Goal: Information Seeking & Learning: Learn about a topic

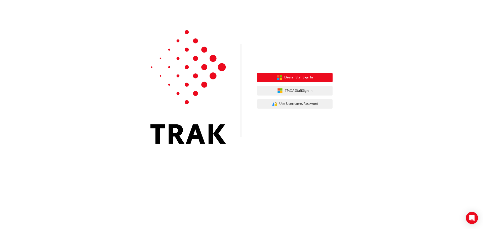
click at [290, 78] on span "Dealer Staff Sign In" at bounding box center [298, 78] width 29 height 6
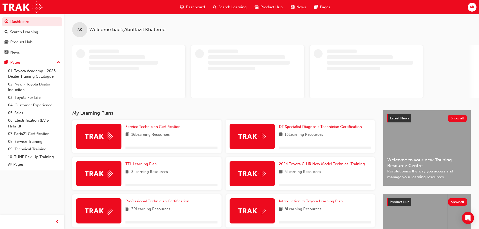
click at [218, 9] on div "Search Learning" at bounding box center [230, 7] width 42 height 10
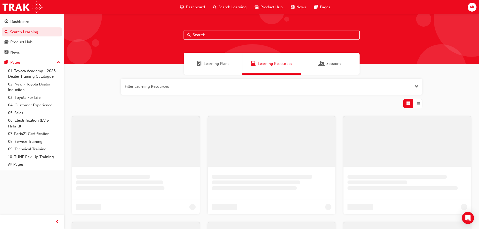
click at [200, 31] on input "text" at bounding box center [272, 35] width 176 height 10
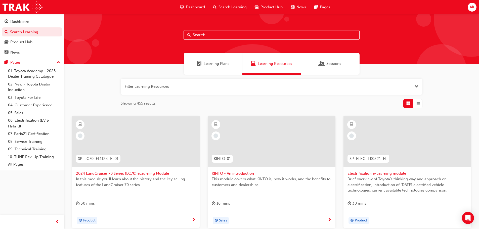
paste input "Electrification Safety Module"
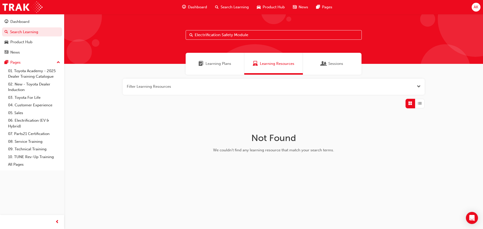
click at [224, 66] on span "Learning Plans" at bounding box center [219, 64] width 26 height 6
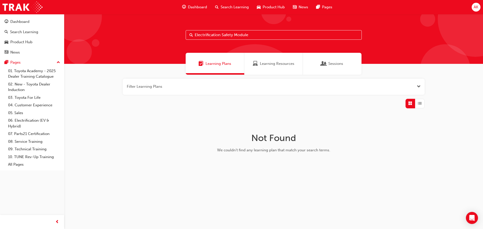
click at [272, 68] on div "Learning Resources" at bounding box center [273, 64] width 59 height 22
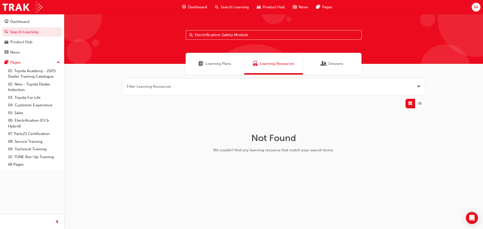
click at [256, 35] on input "Electrification Safety Module" at bounding box center [274, 35] width 176 height 10
click at [243, 36] on input "Electrification Safety Module" at bounding box center [274, 35] width 176 height 10
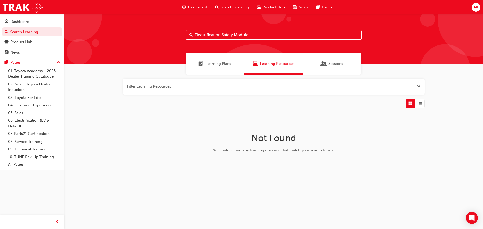
click at [243, 36] on input "Electrification Safety Module" at bounding box center [274, 35] width 176 height 10
type input "gts"
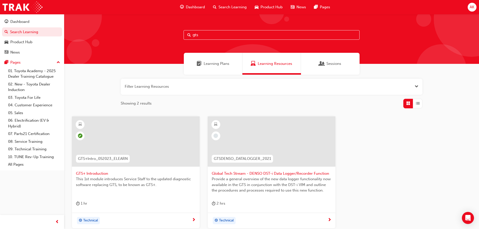
click at [226, 33] on input "gts" at bounding box center [272, 35] width 176 height 10
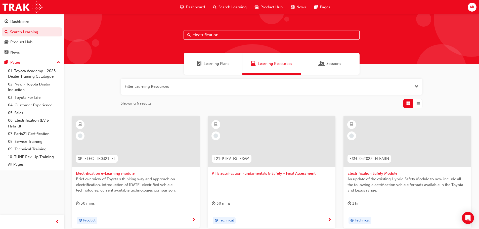
type input "electrification"
click at [373, 173] on span "Electrification Safety Module" at bounding box center [408, 174] width 120 height 6
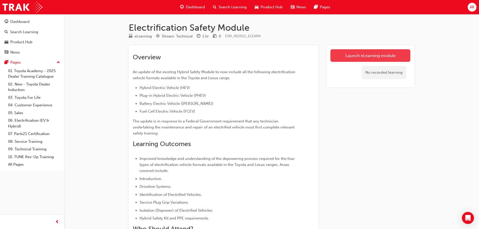
click at [374, 55] on link "Launch eLearning module" at bounding box center [371, 55] width 80 height 13
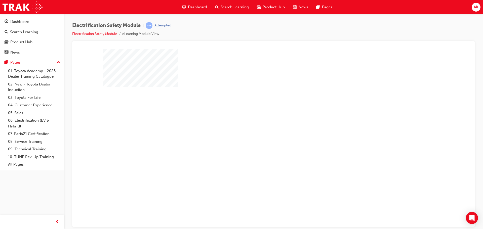
click at [259, 124] on div "play" at bounding box center [259, 124] width 0 height 0
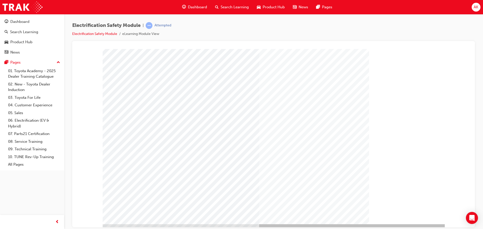
scroll to position [10, 0]
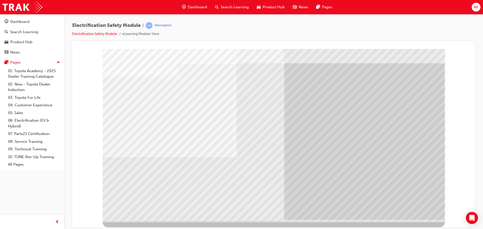
scroll to position [0, 0]
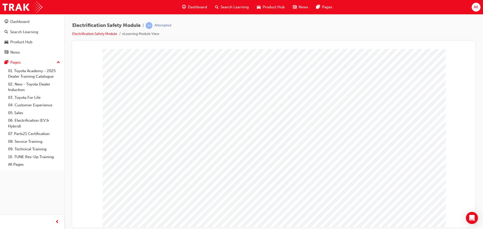
drag, startPoint x: 404, startPoint y: 219, endPoint x: 298, endPoint y: 187, distance: 110.8
click at [298, 187] on div at bounding box center [274, 139] width 342 height 181
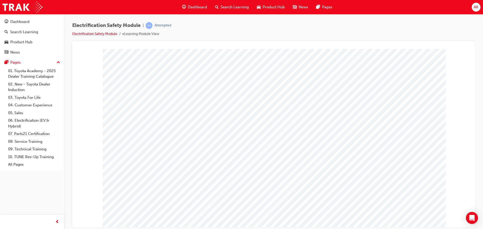
drag, startPoint x: 339, startPoint y: 85, endPoint x: 331, endPoint y: 86, distance: 7.7
click at [337, 85] on div "multistate" at bounding box center [274, 139] width 342 height 181
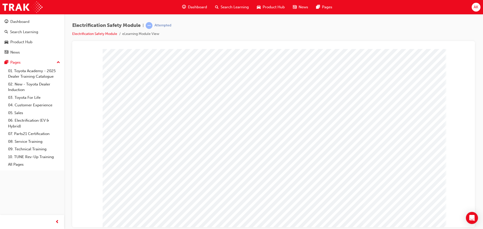
drag, startPoint x: 155, startPoint y: 149, endPoint x: 178, endPoint y: 155, distance: 24.2
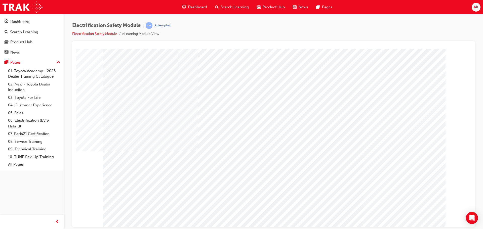
drag, startPoint x: 342, startPoint y: 112, endPoint x: 350, endPoint y: 112, distance: 7.8
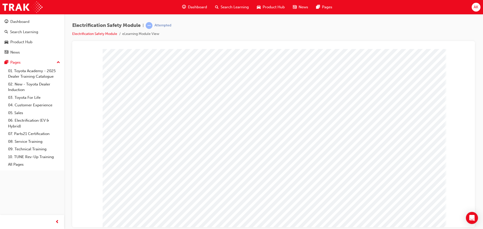
drag, startPoint x: 580, startPoint y: 262, endPoint x: 272, endPoint y: 187, distance: 316.9
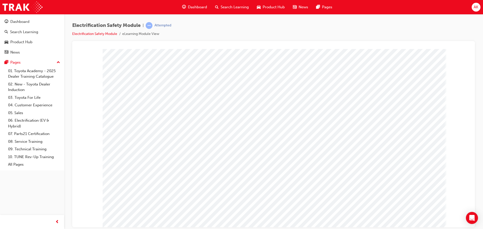
drag, startPoint x: 584, startPoint y: 259, endPoint x: 309, endPoint y: 206, distance: 280.9
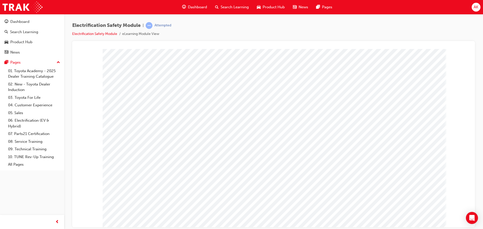
drag, startPoint x: 424, startPoint y: 217, endPoint x: 367, endPoint y: 139, distance: 96.8
click at [367, 139] on div at bounding box center [274, 139] width 342 height 181
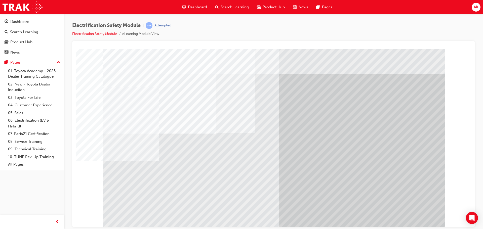
drag, startPoint x: 219, startPoint y: 180, endPoint x: 235, endPoint y: 180, distance: 16.4
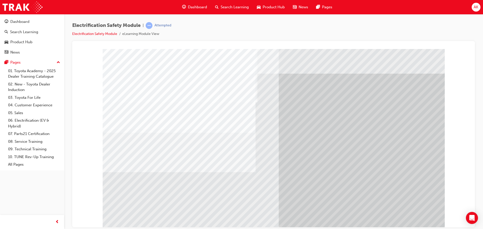
drag, startPoint x: 156, startPoint y: 133, endPoint x: 137, endPoint y: 134, distance: 18.4
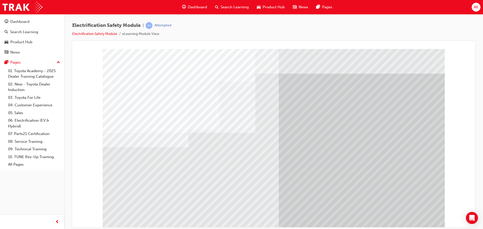
drag, startPoint x: 149, startPoint y: 186, endPoint x: 160, endPoint y: 166, distance: 22.6
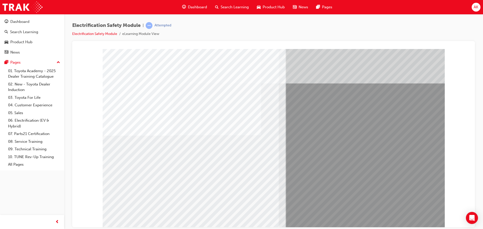
drag, startPoint x: 255, startPoint y: 184, endPoint x: 242, endPoint y: 184, distance: 12.3
drag, startPoint x: 116, startPoint y: 174, endPoint x: 122, endPoint y: 175, distance: 6.7
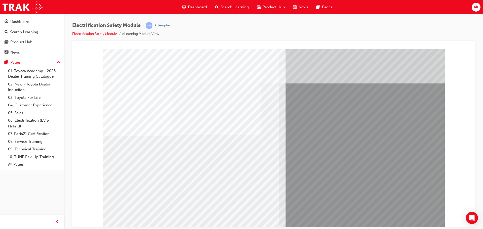
drag, startPoint x: 203, startPoint y: 179, endPoint x: 207, endPoint y: 180, distance: 4.5
drag, startPoint x: 222, startPoint y: 178, endPoint x: 227, endPoint y: 179, distance: 4.9
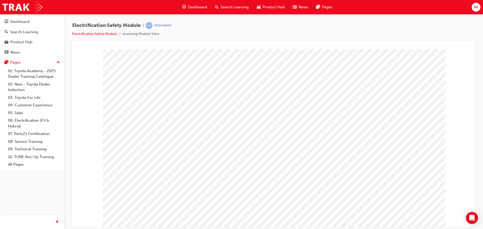
click at [328, 40] on div "Electrification Safety Module | Attempted Electrification Safety Module eLearni…" at bounding box center [273, 31] width 403 height 19
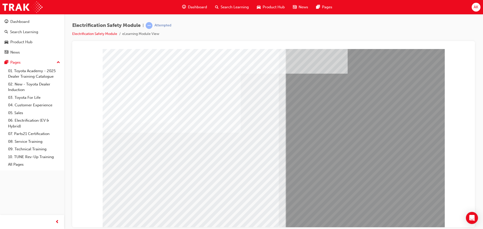
drag, startPoint x: 402, startPoint y: 213, endPoint x: 406, endPoint y: 219, distance: 7.0
click at [402, 214] on div "multistate" at bounding box center [274, 139] width 342 height 181
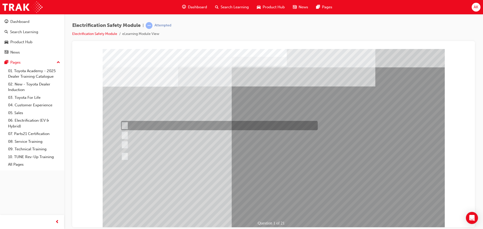
click at [165, 124] on div at bounding box center [218, 125] width 197 height 9
radio input "true"
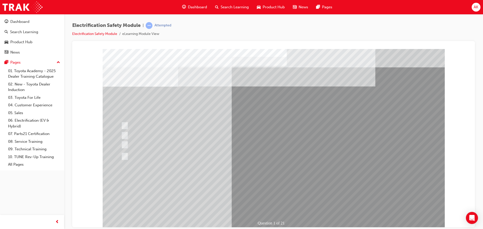
click at [165, 157] on div at bounding box center [218, 156] width 197 height 18
click at [126, 154] on div at bounding box center [218, 156] width 197 height 18
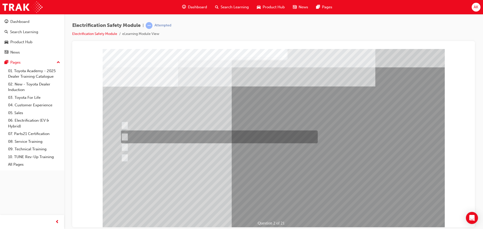
click at [186, 134] on div at bounding box center [218, 137] width 197 height 13
radio input "true"
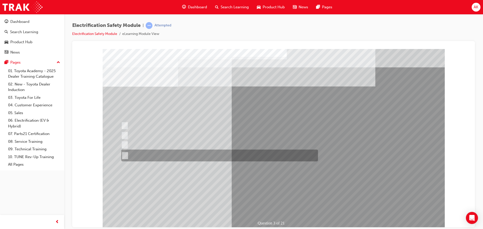
click at [180, 158] on div at bounding box center [218, 156] width 197 height 12
radio input "true"
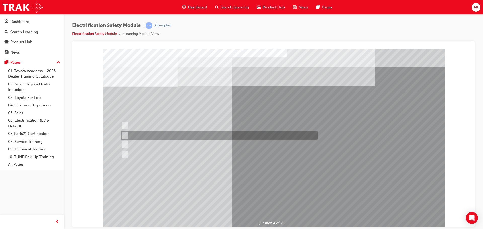
click at [160, 137] on div at bounding box center [218, 135] width 197 height 9
checkbox input "true"
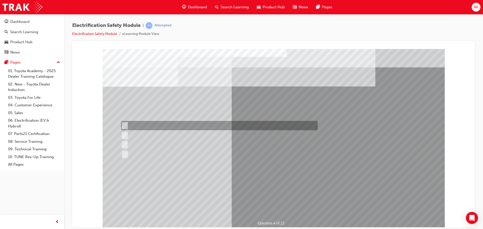
click at [152, 126] on div at bounding box center [218, 125] width 197 height 9
checkbox input "true"
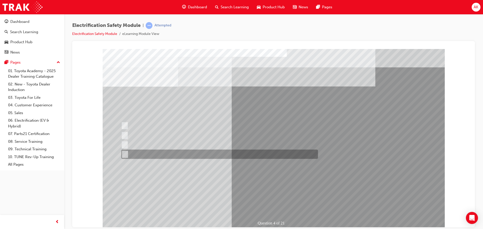
click at [172, 156] on div at bounding box center [218, 154] width 197 height 9
checkbox input "true"
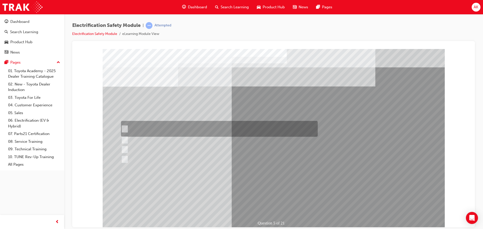
click at [162, 128] on div at bounding box center [218, 129] width 197 height 16
checkbox input "true"
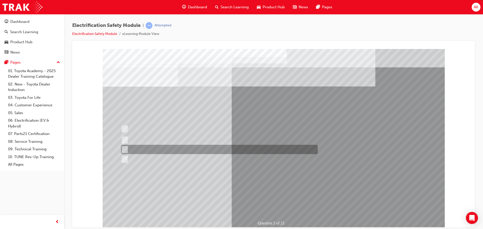
click at [167, 152] on div at bounding box center [218, 149] width 197 height 9
checkbox input "true"
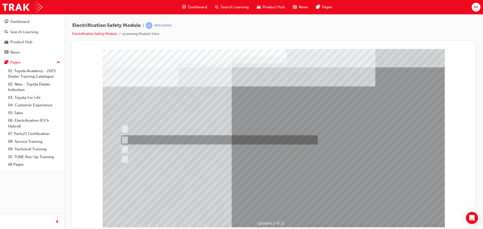
click at [163, 142] on div at bounding box center [218, 139] width 197 height 9
checkbox input "true"
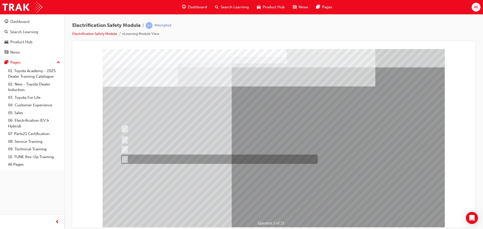
click at [171, 161] on div at bounding box center [218, 159] width 197 height 9
checkbox input "true"
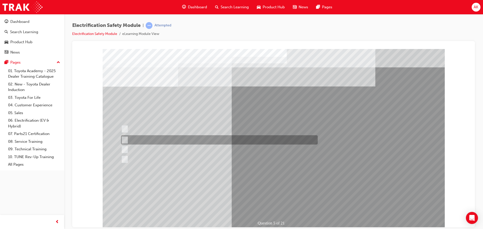
click at [166, 139] on div at bounding box center [218, 139] width 197 height 9
checkbox input "false"
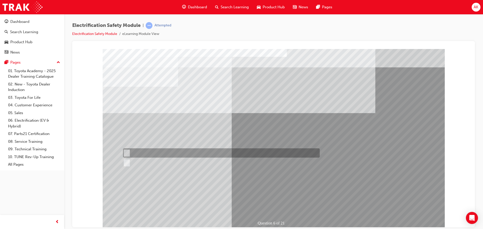
click at [135, 156] on div at bounding box center [220, 152] width 197 height 9
radio input "true"
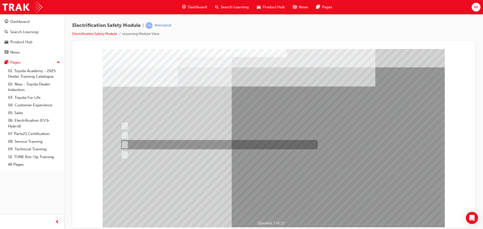
click at [179, 149] on div at bounding box center [218, 144] width 197 height 9
radio input "true"
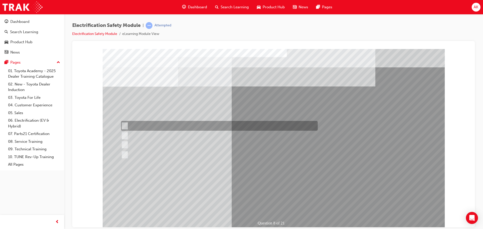
click at [164, 130] on div at bounding box center [218, 126] width 197 height 10
radio input "true"
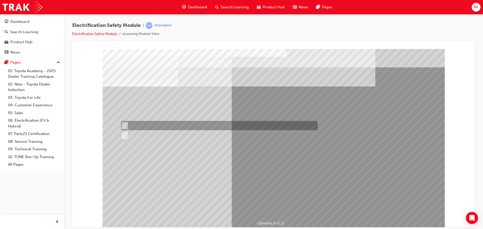
click at [123, 128] on div at bounding box center [218, 125] width 197 height 9
radio input "true"
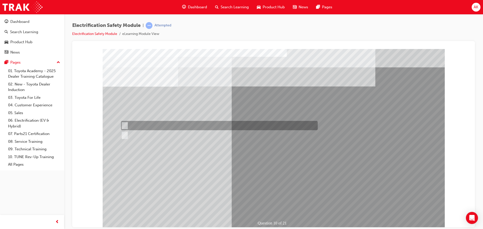
click at [167, 127] on div at bounding box center [218, 125] width 197 height 9
click at [131, 129] on div at bounding box center [218, 125] width 197 height 9
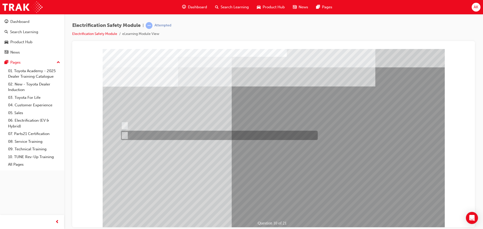
click at [134, 133] on div at bounding box center [218, 135] width 197 height 9
radio input "false"
radio input "true"
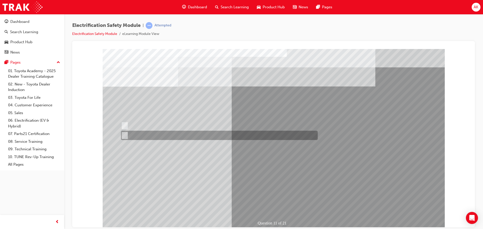
click at [135, 136] on div at bounding box center [218, 135] width 197 height 9
radio input "true"
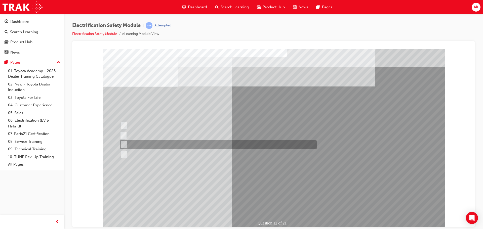
click at [171, 145] on div at bounding box center [217, 144] width 197 height 9
radio input "true"
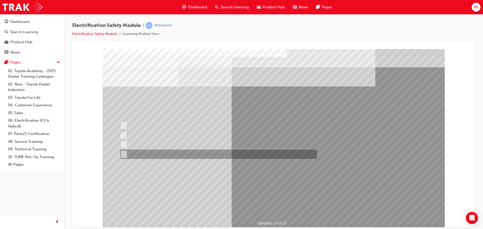
click at [161, 151] on div at bounding box center [217, 154] width 197 height 9
radio input "true"
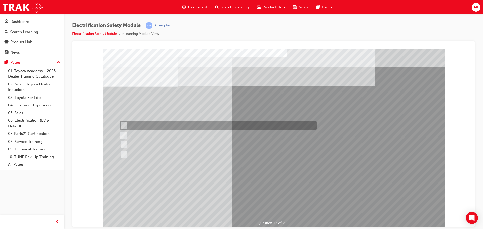
click at [170, 124] on div at bounding box center [217, 125] width 197 height 9
radio input "true"
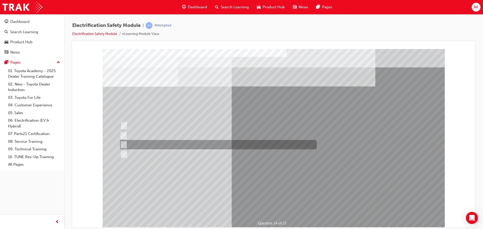
click at [144, 144] on div at bounding box center [217, 144] width 197 height 9
radio input "true"
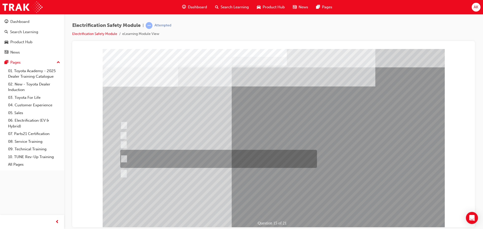
click at [194, 161] on div at bounding box center [217, 159] width 197 height 18
radio input "true"
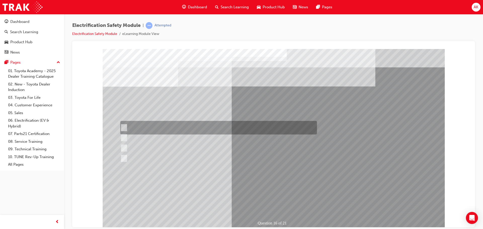
click at [164, 128] on div at bounding box center [217, 128] width 197 height 14
radio input "true"
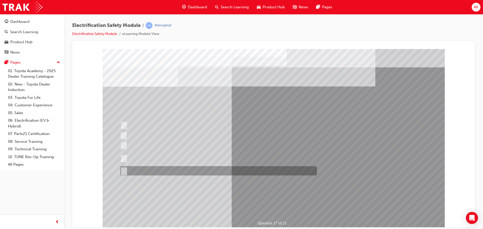
click at [160, 174] on div at bounding box center [217, 170] width 197 height 9
radio input "true"
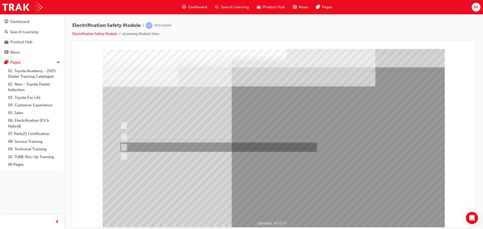
drag, startPoint x: 177, startPoint y: 149, endPoint x: 304, endPoint y: 186, distance: 132.2
click at [177, 149] on div at bounding box center [217, 147] width 197 height 9
radio input "true"
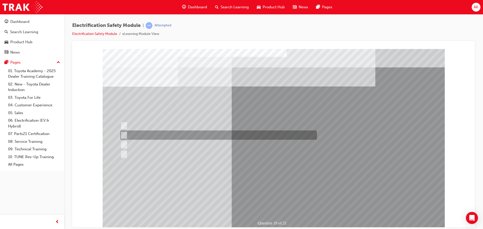
click at [182, 135] on div at bounding box center [217, 135] width 197 height 9
radio input "true"
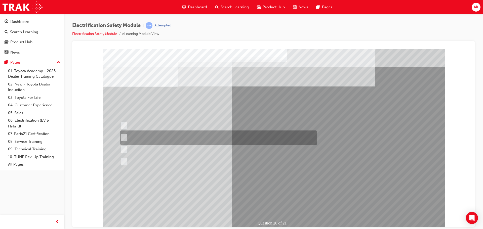
click at [161, 135] on div at bounding box center [217, 138] width 197 height 15
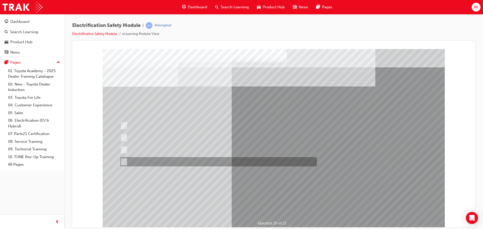
click at [182, 159] on div at bounding box center [217, 161] width 197 height 9
radio input "false"
radio input "true"
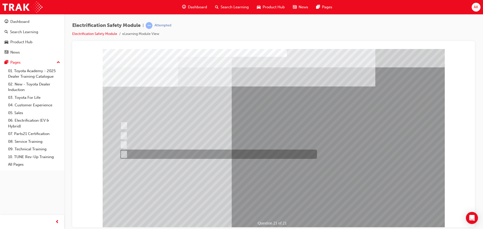
click at [181, 156] on div at bounding box center [217, 154] width 197 height 9
radio input "true"
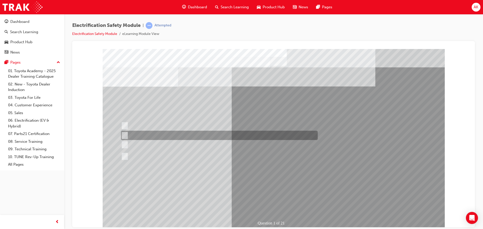
click at [188, 136] on div at bounding box center [218, 135] width 197 height 9
radio input "true"
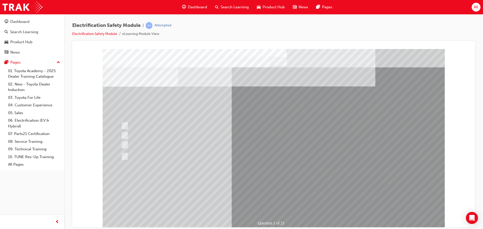
drag, startPoint x: 131, startPoint y: 113, endPoint x: 138, endPoint y: 123, distance: 12.4
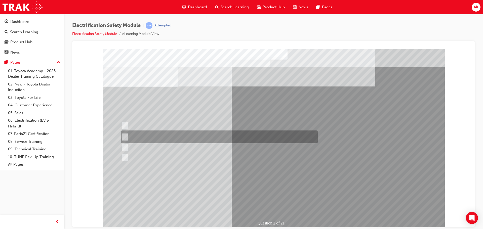
click at [157, 133] on div at bounding box center [218, 137] width 197 height 13
radio input "true"
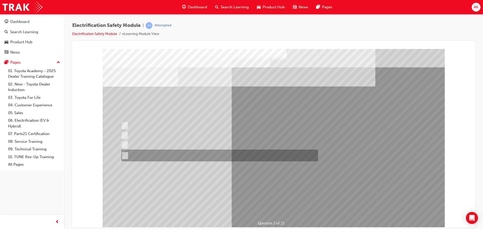
click at [171, 157] on div at bounding box center [218, 156] width 197 height 12
radio input "true"
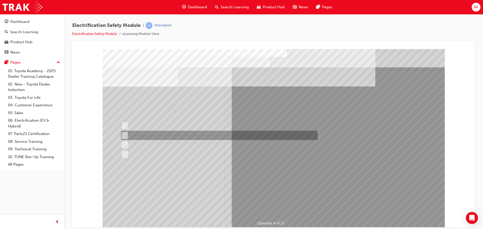
click at [151, 131] on div at bounding box center [218, 135] width 197 height 9
checkbox input "true"
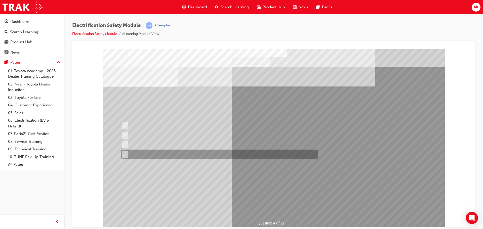
click at [159, 154] on div at bounding box center [218, 154] width 197 height 9
checkbox input "true"
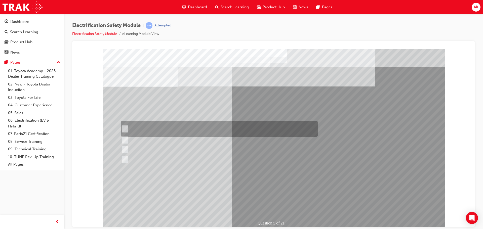
click at [175, 128] on div at bounding box center [218, 129] width 197 height 16
checkbox input "true"
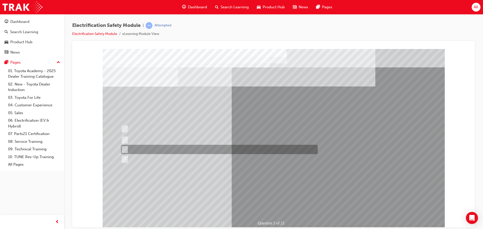
click at [172, 149] on div at bounding box center [218, 149] width 197 height 9
checkbox input "true"
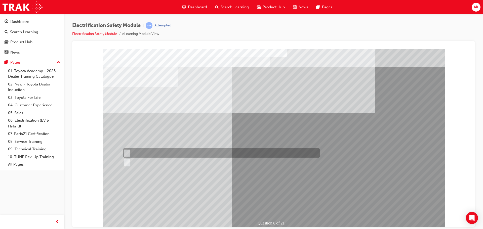
click at [133, 154] on div at bounding box center [220, 152] width 197 height 9
radio input "true"
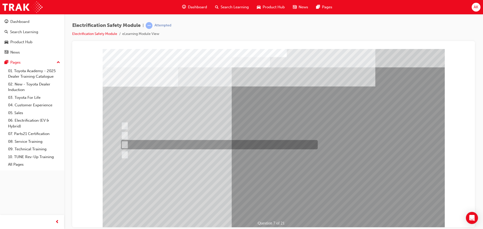
click at [160, 146] on div at bounding box center [218, 144] width 197 height 9
radio input "true"
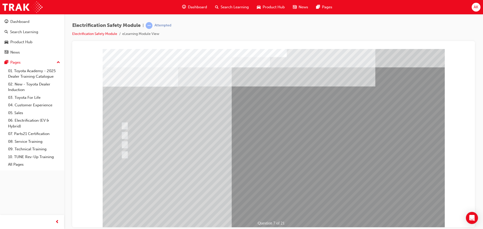
click at [265, 222] on div "Question 8 of 21" at bounding box center [275, 223] width 36 height 8
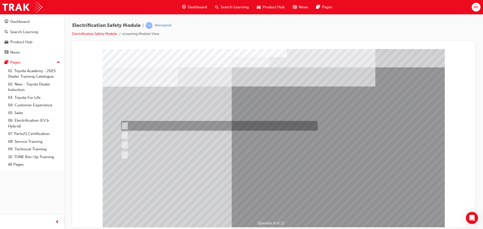
drag, startPoint x: 192, startPoint y: 125, endPoint x: 200, endPoint y: 126, distance: 7.4
click at [192, 125] on div at bounding box center [218, 126] width 197 height 10
radio input "true"
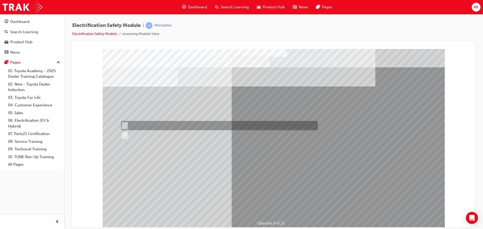
click at [143, 125] on div at bounding box center [218, 125] width 197 height 9
radio input "true"
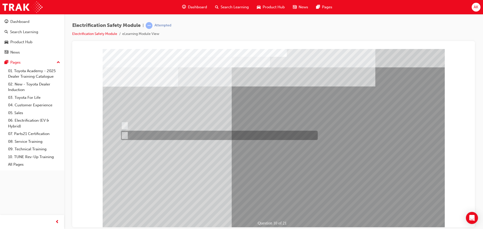
click at [130, 132] on div at bounding box center [218, 135] width 197 height 9
radio input "true"
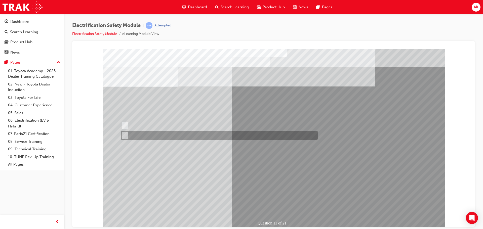
click at [137, 139] on div at bounding box center [218, 135] width 197 height 9
radio input "true"
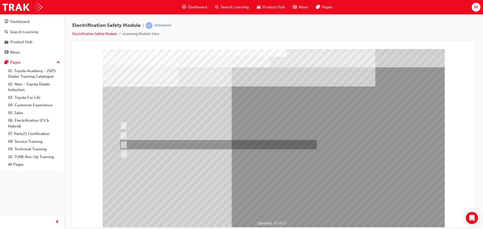
click at [162, 147] on div at bounding box center [217, 144] width 197 height 9
radio input "true"
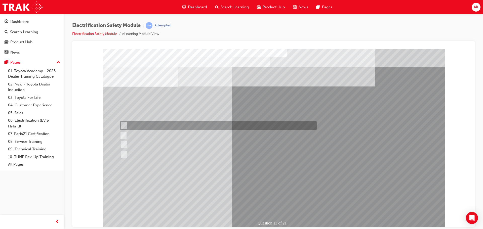
click at [182, 125] on div at bounding box center [217, 125] width 197 height 9
radio input "true"
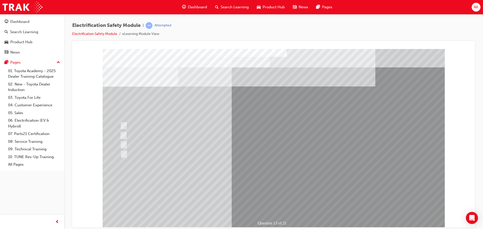
drag, startPoint x: 303, startPoint y: 205, endPoint x: 300, endPoint y: 205, distance: 3.5
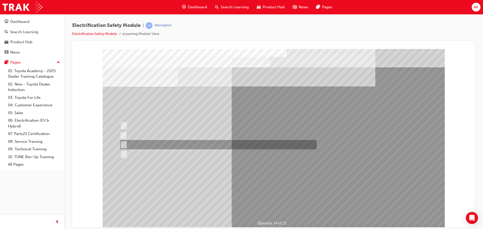
click at [141, 144] on div at bounding box center [217, 144] width 197 height 9
radio input "true"
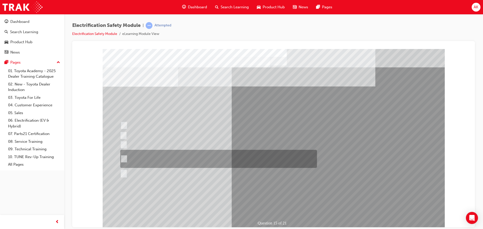
click at [157, 158] on div at bounding box center [217, 159] width 197 height 18
radio input "true"
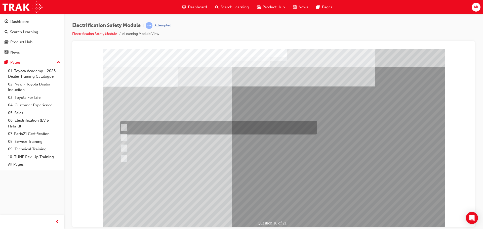
click at [145, 131] on div at bounding box center [217, 128] width 197 height 14
radio input "true"
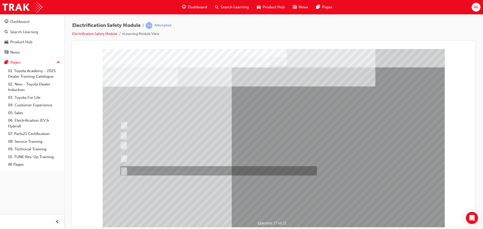
click at [162, 173] on div at bounding box center [217, 170] width 197 height 9
radio input "true"
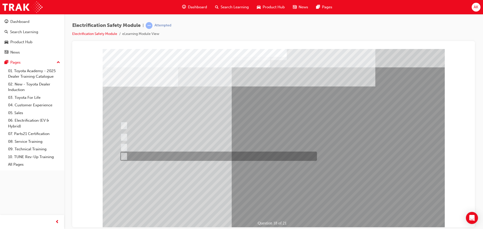
click at [146, 155] on div at bounding box center [217, 156] width 197 height 9
radio input "true"
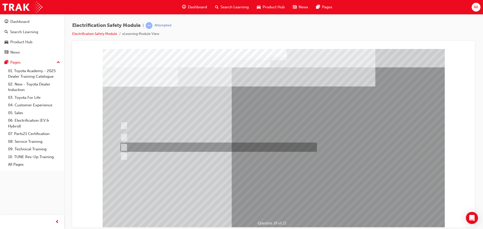
click at [146, 148] on div at bounding box center [217, 147] width 197 height 9
radio input "true"
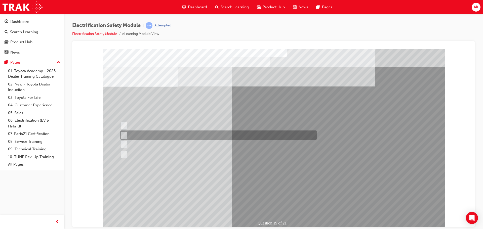
click at [164, 136] on div at bounding box center [217, 135] width 197 height 9
radio input "true"
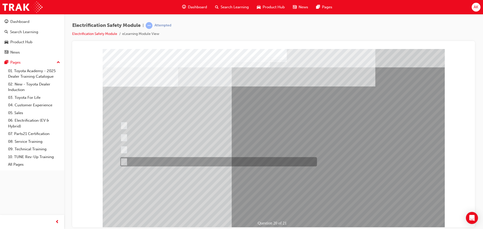
click at [163, 161] on div at bounding box center [217, 161] width 197 height 9
radio input "true"
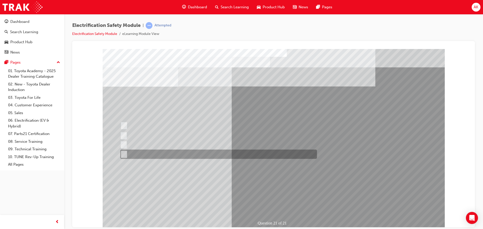
click at [185, 156] on div at bounding box center [217, 154] width 197 height 9
radio input "true"
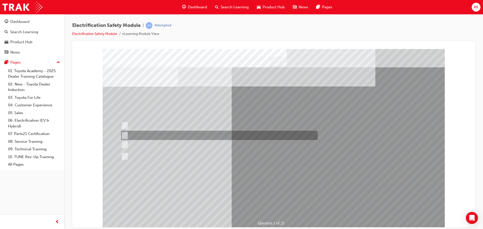
drag, startPoint x: 149, startPoint y: 133, endPoint x: 243, endPoint y: 165, distance: 99.3
click at [149, 135] on div at bounding box center [218, 135] width 197 height 9
radio input "true"
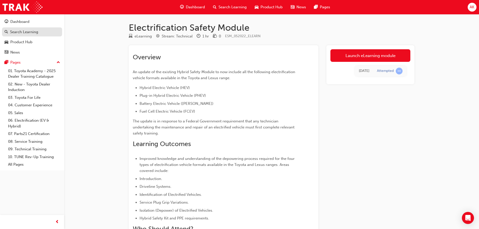
click at [20, 29] on div "Search Learning" at bounding box center [24, 32] width 28 height 6
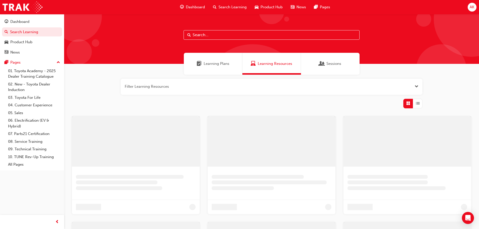
click at [231, 34] on input "text" at bounding box center [272, 35] width 176 height 10
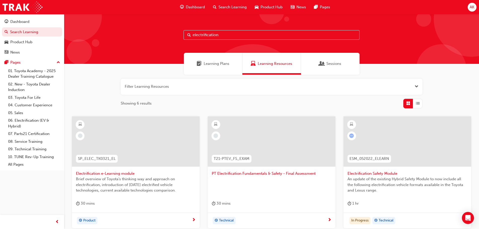
type input "electrification"
click at [368, 175] on span "Electrification Safety Module" at bounding box center [408, 174] width 120 height 6
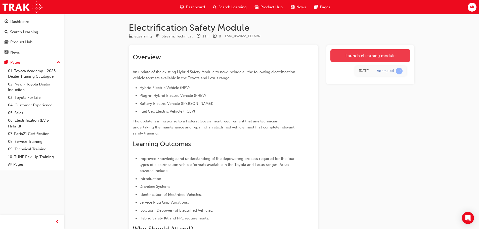
click at [381, 56] on link "Launch eLearning module" at bounding box center [371, 55] width 80 height 13
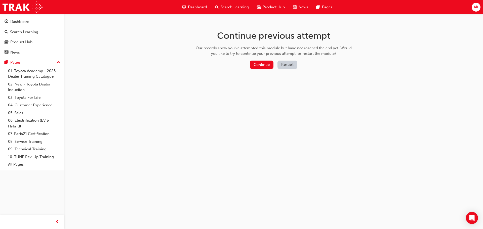
click at [288, 61] on button "Restart" at bounding box center [288, 65] width 20 height 8
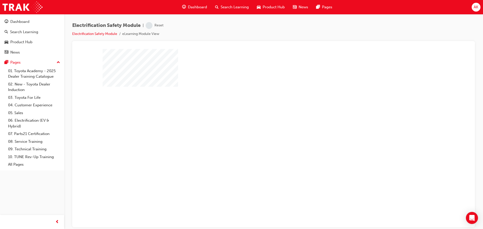
click at [259, 124] on div "play" at bounding box center [259, 124] width 0 height 0
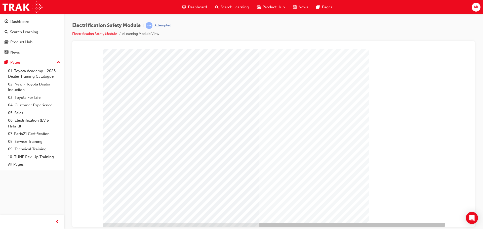
scroll to position [10, 0]
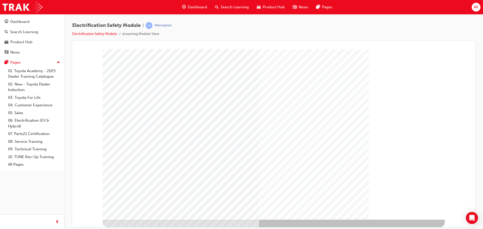
drag, startPoint x: 387, startPoint y: 197, endPoint x: 394, endPoint y: 198, distance: 6.9
click at [389, 198] on div "Cover page" at bounding box center [274, 129] width 342 height 181
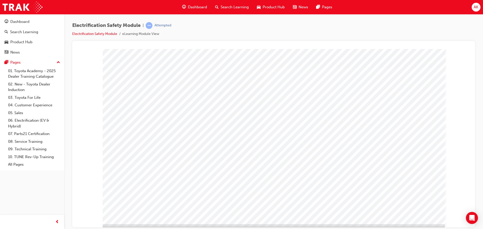
scroll to position [10, 0]
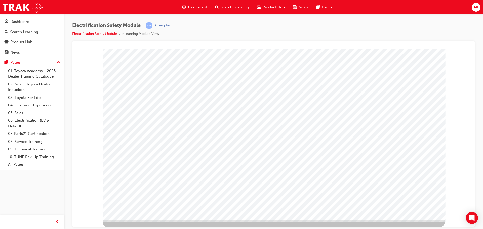
drag, startPoint x: 425, startPoint y: 161, endPoint x: 434, endPoint y: 221, distance: 60.2
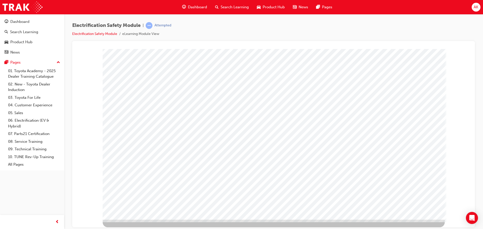
scroll to position [0, 0]
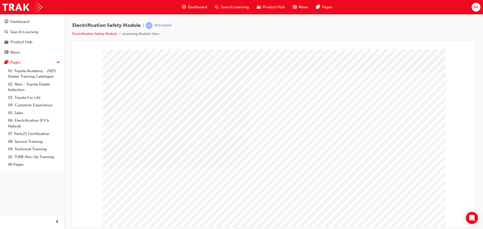
drag, startPoint x: 316, startPoint y: 210, endPoint x: 315, endPoint y: 207, distance: 3.1
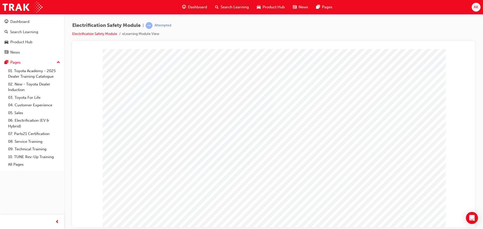
drag, startPoint x: 273, startPoint y: 92, endPoint x: 345, endPoint y: 118, distance: 76.5
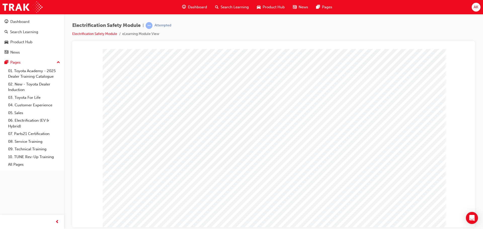
drag, startPoint x: 354, startPoint y: 149, endPoint x: 349, endPoint y: 134, distance: 15.8
click at [354, 145] on div "multistate" at bounding box center [274, 139] width 342 height 181
drag, startPoint x: 349, startPoint y: 134, endPoint x: 383, endPoint y: 93, distance: 53.2
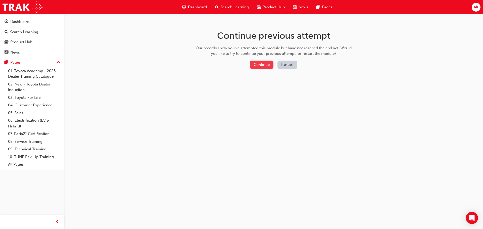
click at [261, 62] on button "Continue" at bounding box center [262, 65] width 24 height 8
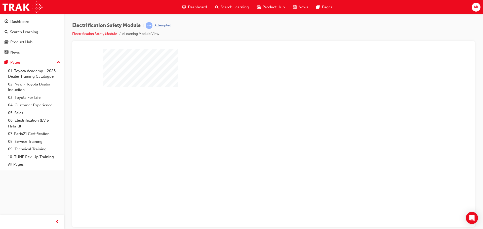
click at [259, 124] on div "play" at bounding box center [259, 124] width 0 height 0
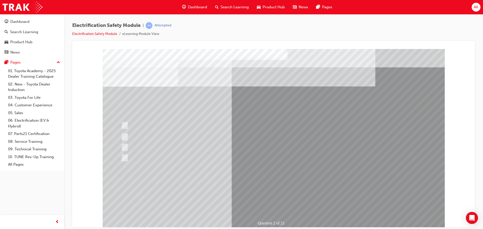
click at [154, 22] on div "Electrification Safety Module | Attempted Electrification Safety Module eLearni…" at bounding box center [273, 115] width 419 height 203
click at [150, 24] on span "learningRecordVerb_ATTEMPT-icon" at bounding box center [149, 25] width 7 height 7
click at [86, 34] on link "Electrification Safety Module" at bounding box center [94, 34] width 45 height 4
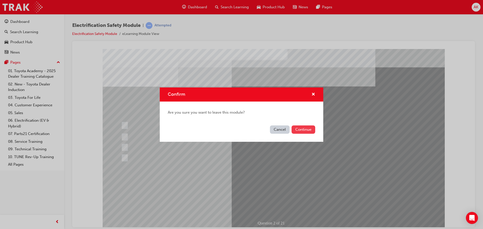
click at [301, 128] on button "Continue" at bounding box center [304, 130] width 24 height 8
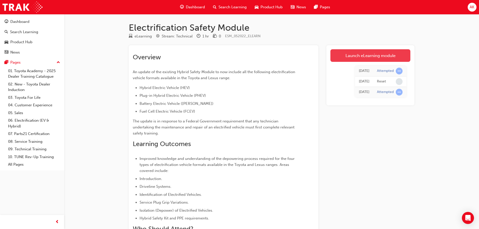
click at [395, 60] on link "Launch eLearning module" at bounding box center [371, 55] width 80 height 13
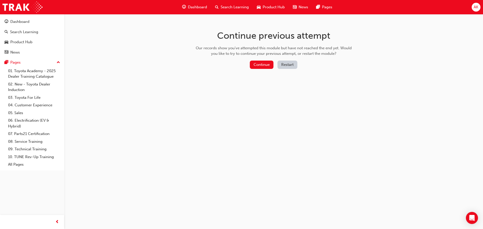
click at [283, 67] on button "Restart" at bounding box center [288, 65] width 20 height 8
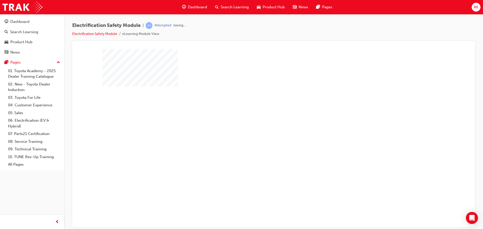
click at [259, 124] on div "play" at bounding box center [259, 124] width 0 height 0
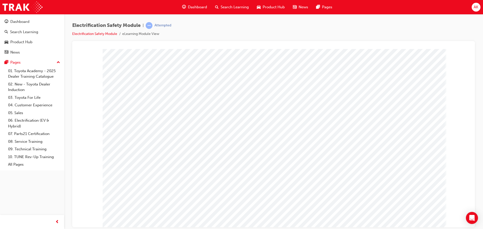
click at [274, 96] on div "multistate" at bounding box center [274, 139] width 342 height 181
drag, startPoint x: 421, startPoint y: 168, endPoint x: 418, endPoint y: 162, distance: 7.0
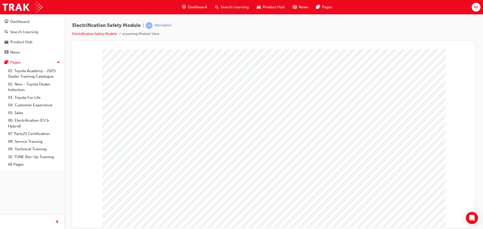
drag, startPoint x: 346, startPoint y: 196, endPoint x: 373, endPoint y: 199, distance: 27.4
click at [351, 197] on div "multistate" at bounding box center [274, 139] width 342 height 181
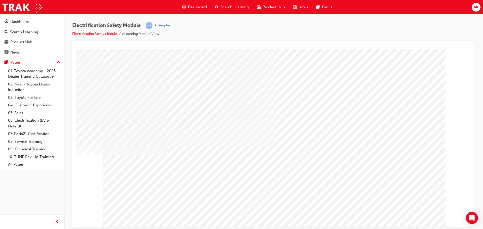
drag, startPoint x: 377, startPoint y: 189, endPoint x: 399, endPoint y: 131, distance: 62.8
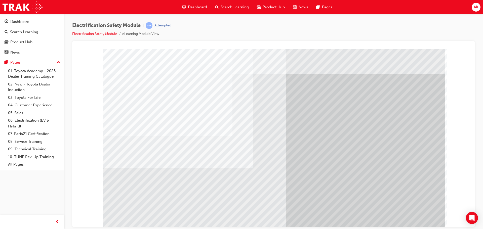
drag, startPoint x: 428, startPoint y: 222, endPoint x: 419, endPoint y: 218, distance: 9.1
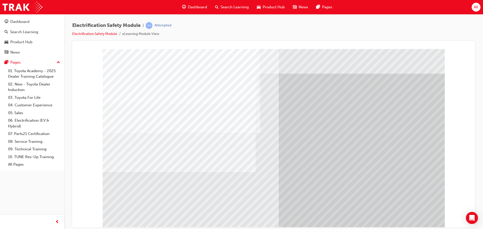
drag, startPoint x: 129, startPoint y: 161, endPoint x: 232, endPoint y: 153, distance: 103.7
click at [139, 160] on div "multistate" at bounding box center [274, 139] width 342 height 181
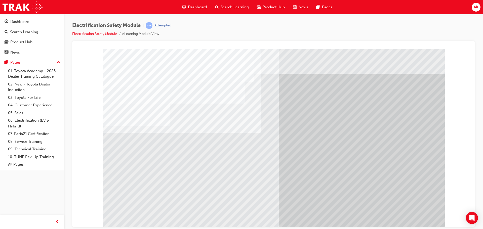
drag, startPoint x: 251, startPoint y: 170, endPoint x: 239, endPoint y: 168, distance: 12.1
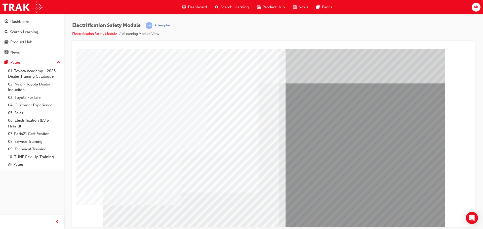
drag, startPoint x: 164, startPoint y: 182, endPoint x: 258, endPoint y: 183, distance: 93.6
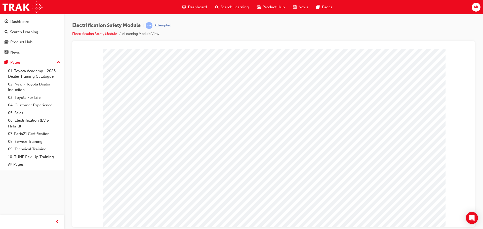
drag, startPoint x: 171, startPoint y: 185, endPoint x: 401, endPoint y: 223, distance: 233.2
click at [294, 201] on div at bounding box center [274, 139] width 342 height 181
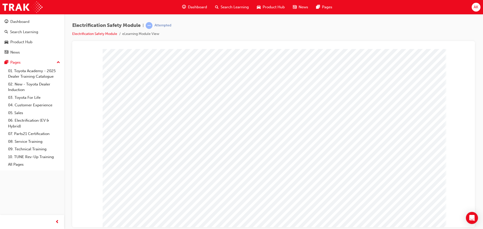
drag, startPoint x: 328, startPoint y: 84, endPoint x: 295, endPoint y: 93, distance: 33.9
drag, startPoint x: 295, startPoint y: 93, endPoint x: 295, endPoint y: 98, distance: 5.3
click at [295, 98] on div "multistate" at bounding box center [274, 139] width 342 height 181
drag, startPoint x: 295, startPoint y: 98, endPoint x: 310, endPoint y: 99, distance: 15.4
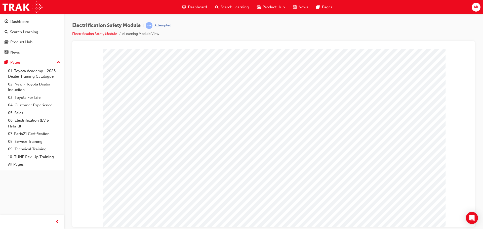
click at [302, 98] on div "multistate" at bounding box center [274, 139] width 342 height 181
drag, startPoint x: 369, startPoint y: 113, endPoint x: 373, endPoint y: 143, distance: 30.2
drag, startPoint x: 373, startPoint y: 143, endPoint x: 379, endPoint y: 149, distance: 8.5
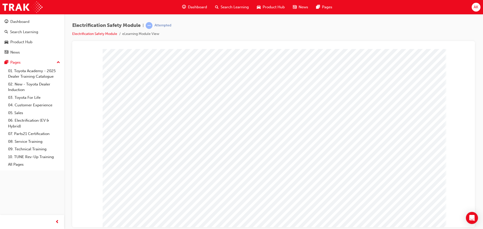
drag, startPoint x: 278, startPoint y: 91, endPoint x: 323, endPoint y: 120, distance: 53.8
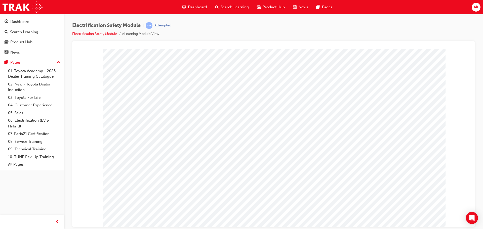
drag, startPoint x: 406, startPoint y: 220, endPoint x: 406, endPoint y: 208, distance: 12.3
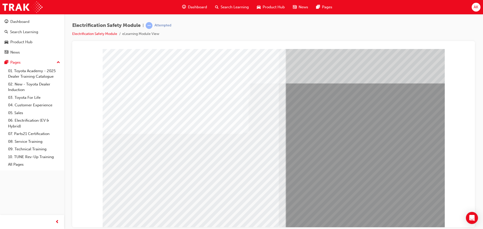
drag, startPoint x: 392, startPoint y: 213, endPoint x: 408, endPoint y: 216, distance: 16.1
click at [407, 216] on div "multistate" at bounding box center [274, 139] width 342 height 181
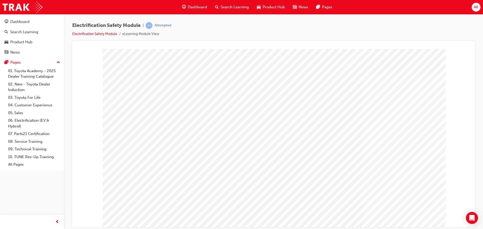
drag, startPoint x: 157, startPoint y: 156, endPoint x: 184, endPoint y: 148, distance: 28.2
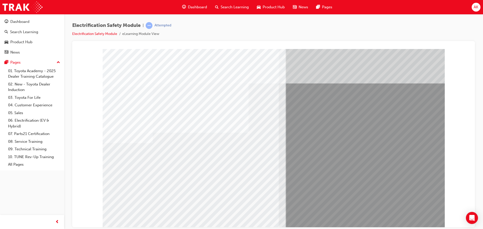
drag, startPoint x: 177, startPoint y: 189, endPoint x: 200, endPoint y: 190, distance: 22.7
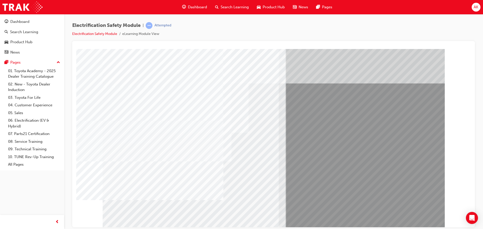
drag, startPoint x: 243, startPoint y: 185, endPoint x: 265, endPoint y: 192, distance: 23.6
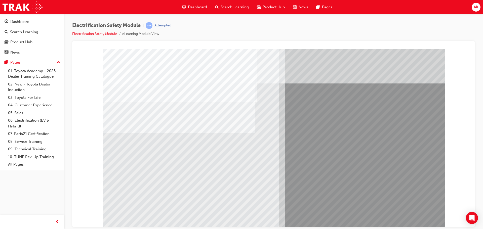
drag, startPoint x: 110, startPoint y: 173, endPoint x: 125, endPoint y: 175, distance: 15.0
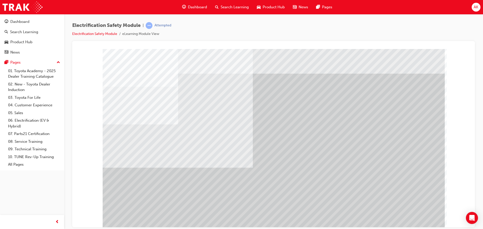
drag, startPoint x: 293, startPoint y: 116, endPoint x: 278, endPoint y: 132, distance: 22.5
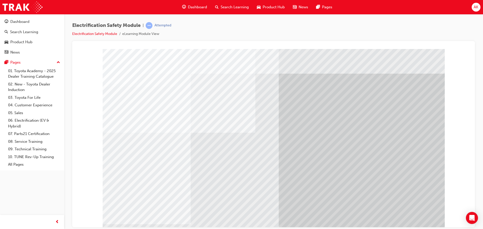
drag, startPoint x: 186, startPoint y: 186, endPoint x: 234, endPoint y: 187, distance: 48.1
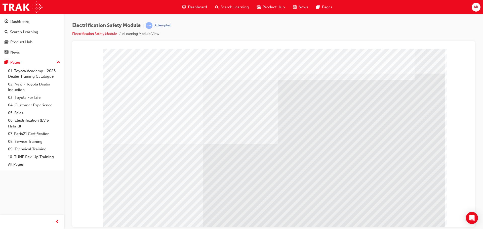
drag, startPoint x: 165, startPoint y: 162, endPoint x: 321, endPoint y: 164, distance: 155.8
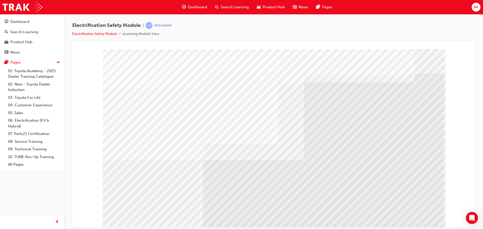
drag, startPoint x: 344, startPoint y: 161, endPoint x: 413, endPoint y: 205, distance: 82.2
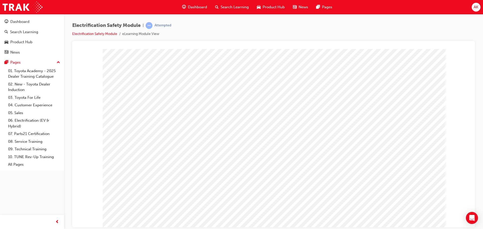
drag, startPoint x: 403, startPoint y: 216, endPoint x: 159, endPoint y: 164, distance: 249.8
click at [364, 211] on div at bounding box center [274, 139] width 342 height 181
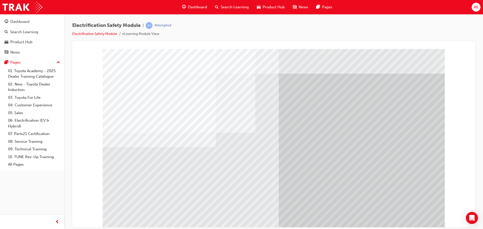
drag, startPoint x: 172, startPoint y: 175, endPoint x: 215, endPoint y: 176, distance: 43.8
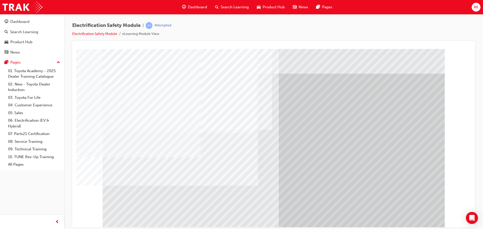
drag, startPoint x: 134, startPoint y: 179, endPoint x: 166, endPoint y: 179, distance: 32.7
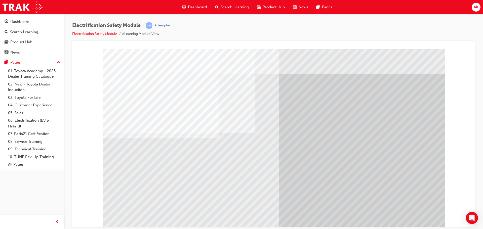
drag, startPoint x: 208, startPoint y: 180, endPoint x: 257, endPoint y: 183, distance: 49.1
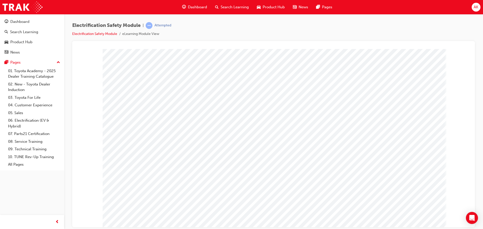
drag, startPoint x: 415, startPoint y: 215, endPoint x: 408, endPoint y: 213, distance: 7.3
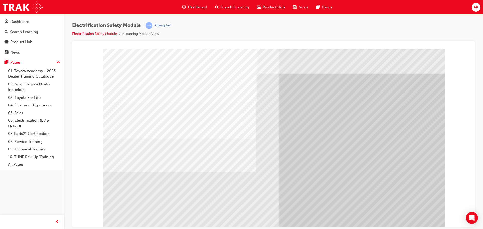
drag, startPoint x: 403, startPoint y: 212, endPoint x: 252, endPoint y: 172, distance: 157.0
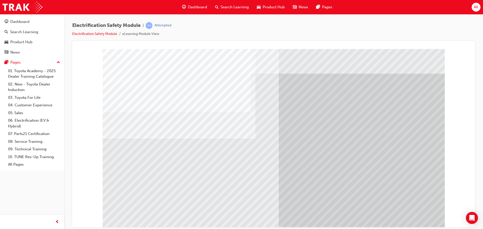
drag, startPoint x: 208, startPoint y: 184, endPoint x: 428, endPoint y: 227, distance: 223.7
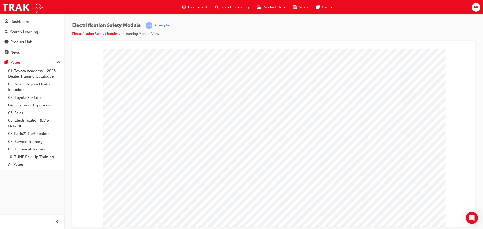
drag, startPoint x: 287, startPoint y: 191, endPoint x: 312, endPoint y: 195, distance: 25.3
click at [300, 193] on div "multistate" at bounding box center [274, 139] width 342 height 181
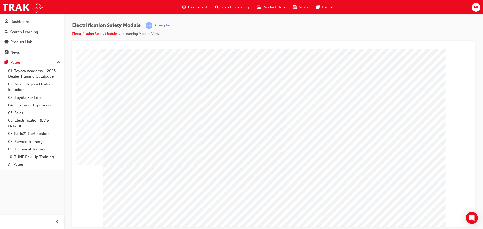
drag, startPoint x: 351, startPoint y: 189, endPoint x: 358, endPoint y: 192, distance: 6.8
drag, startPoint x: 413, startPoint y: 192, endPoint x: 346, endPoint y: 190, distance: 67.5
drag, startPoint x: 289, startPoint y: 192, endPoint x: 369, endPoint y: 205, distance: 81.4
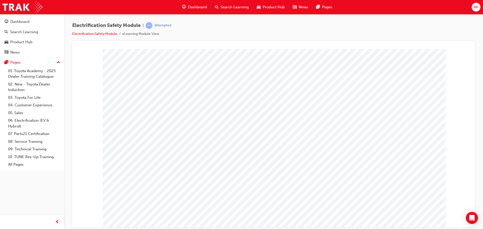
drag, startPoint x: 417, startPoint y: 221, endPoint x: 412, endPoint y: 220, distance: 5.1
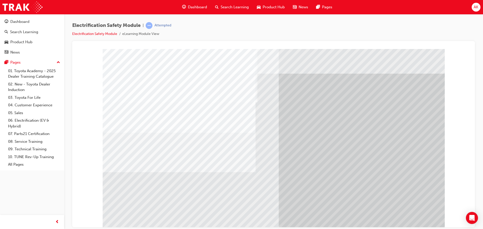
drag, startPoint x: 404, startPoint y: 219, endPoint x: 215, endPoint y: 158, distance: 199.2
drag, startPoint x: 356, startPoint y: 165, endPoint x: 212, endPoint y: 142, distance: 146.3
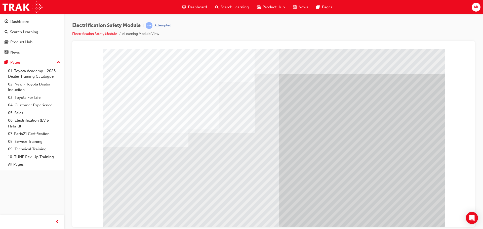
drag, startPoint x: 149, startPoint y: 190, endPoint x: 174, endPoint y: 175, distance: 29.0
drag, startPoint x: 182, startPoint y: 200, endPoint x: 208, endPoint y: 187, distance: 29.0
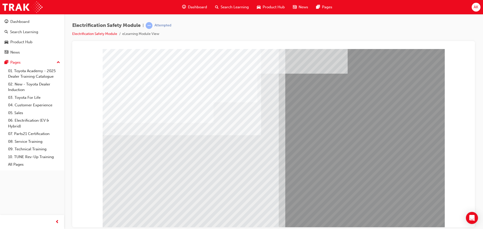
drag, startPoint x: 130, startPoint y: 198, endPoint x: 195, endPoint y: 196, distance: 65.5
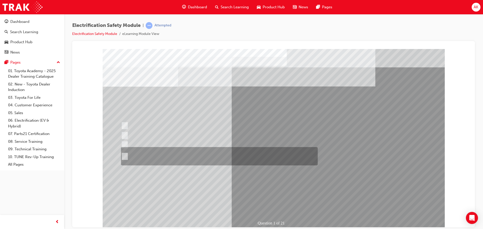
click at [149, 160] on div at bounding box center [218, 156] width 197 height 18
radio input "true"
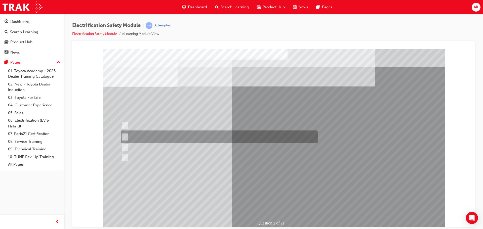
click at [188, 138] on div at bounding box center [218, 137] width 197 height 13
radio input "true"
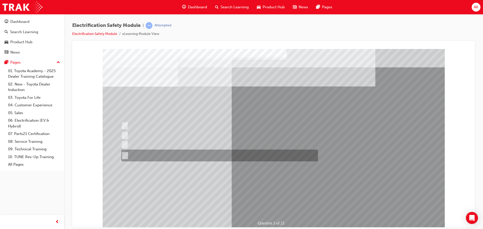
click at [165, 159] on div at bounding box center [218, 156] width 197 height 12
radio input "true"
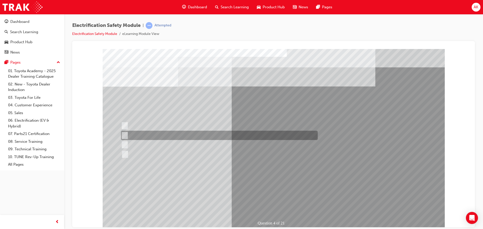
click at [157, 137] on div at bounding box center [218, 135] width 197 height 9
checkbox input "true"
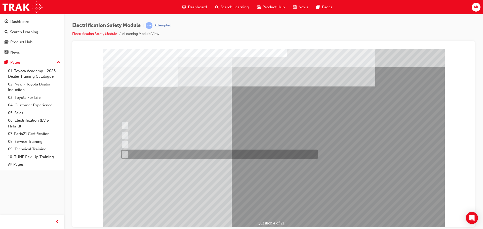
click at [168, 156] on div at bounding box center [218, 154] width 197 height 9
checkbox input "true"
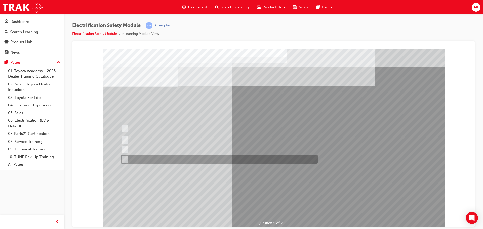
click at [159, 158] on div at bounding box center [218, 159] width 197 height 9
checkbox input "true"
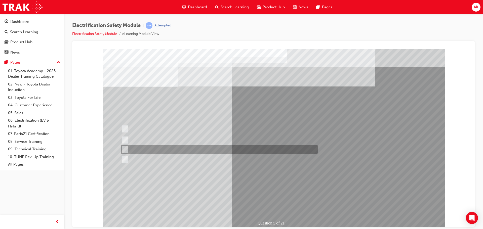
click at [173, 146] on div at bounding box center [218, 149] width 197 height 9
checkbox input "true"
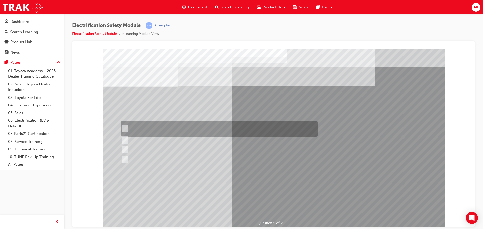
click at [142, 126] on div at bounding box center [218, 129] width 197 height 16
checkbox input "true"
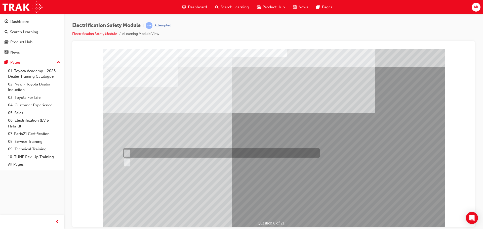
drag, startPoint x: 131, startPoint y: 150, endPoint x: 148, endPoint y: 161, distance: 20.7
click at [131, 150] on div at bounding box center [220, 152] width 197 height 9
radio input "true"
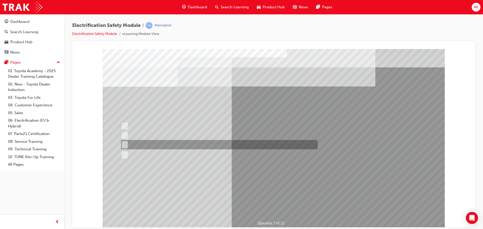
click at [172, 143] on div at bounding box center [218, 144] width 197 height 9
radio input "true"
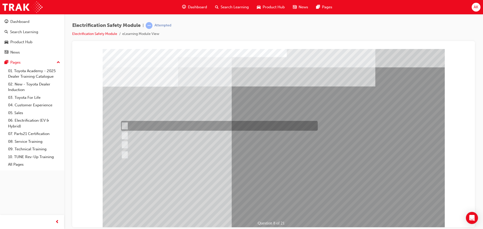
click at [159, 126] on div at bounding box center [218, 126] width 197 height 10
radio input "true"
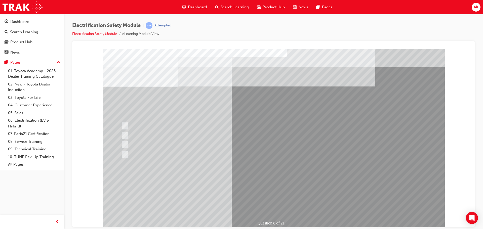
drag, startPoint x: 251, startPoint y: 178, endPoint x: 254, endPoint y: 183, distance: 6.2
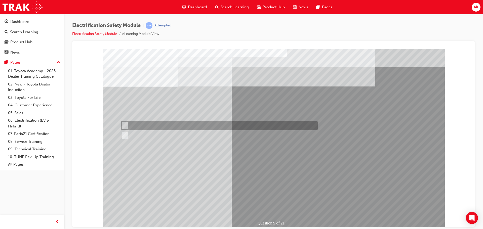
click at [135, 124] on div at bounding box center [218, 125] width 197 height 9
radio input "true"
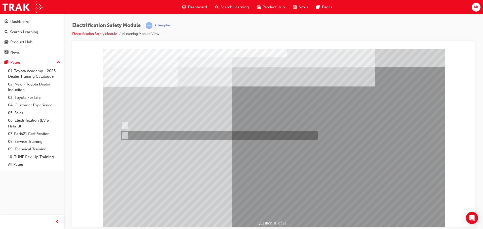
click at [134, 134] on div at bounding box center [218, 135] width 197 height 9
radio input "true"
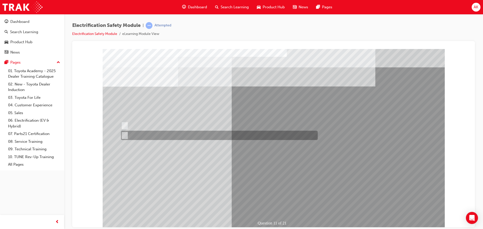
click at [127, 137] on div at bounding box center [218, 135] width 197 height 9
radio input "true"
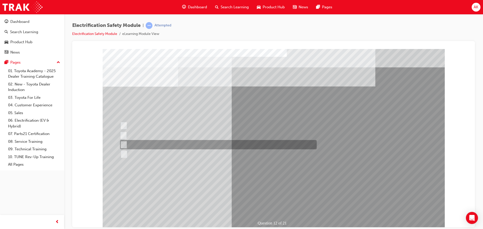
click at [167, 148] on div at bounding box center [217, 144] width 197 height 9
radio input "true"
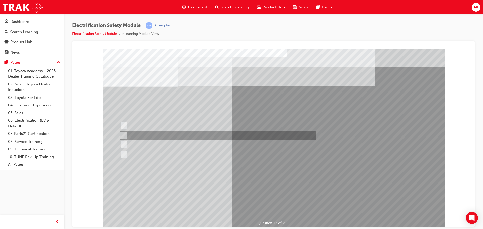
click at [149, 135] on div at bounding box center [217, 135] width 197 height 9
radio input "true"
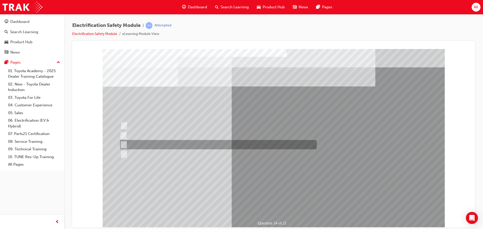
click at [138, 143] on div at bounding box center [217, 144] width 197 height 9
radio input "true"
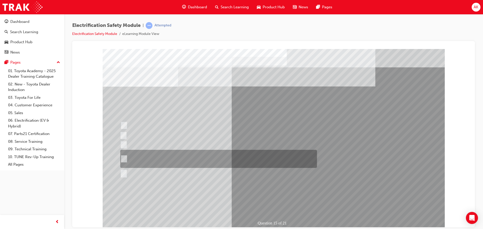
click at [164, 156] on div at bounding box center [217, 159] width 197 height 18
radio input "true"
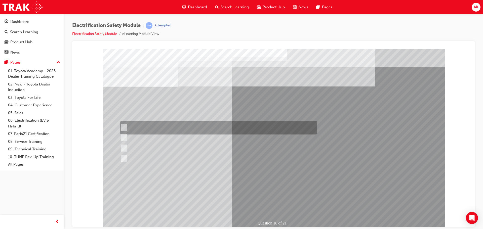
click at [174, 127] on div at bounding box center [217, 128] width 197 height 14
radio input "true"
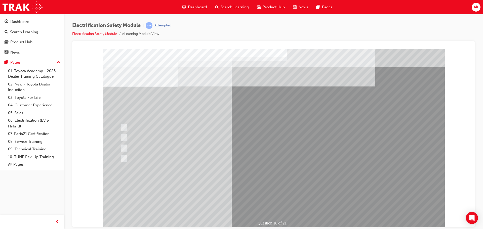
drag, startPoint x: 293, startPoint y: 206, endPoint x: 275, endPoint y: 199, distance: 19.6
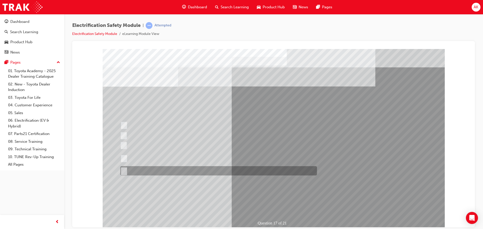
drag, startPoint x: 161, startPoint y: 173, endPoint x: 223, endPoint y: 191, distance: 64.8
click at [163, 174] on div at bounding box center [217, 170] width 197 height 9
radio input "true"
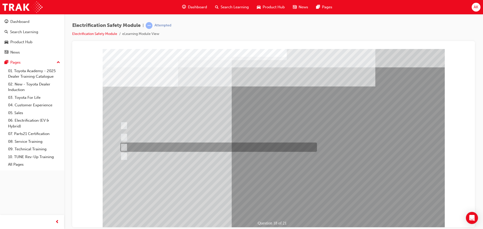
drag, startPoint x: 165, startPoint y: 148, endPoint x: 197, endPoint y: 163, distance: 35.3
click at [165, 148] on div at bounding box center [217, 147] width 197 height 9
radio input "true"
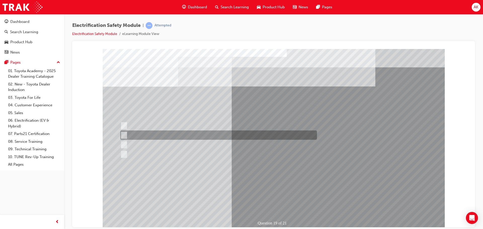
click at [174, 134] on div at bounding box center [217, 135] width 197 height 9
radio input "true"
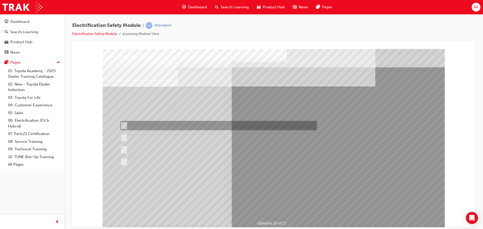
click at [182, 130] on div at bounding box center [217, 125] width 197 height 9
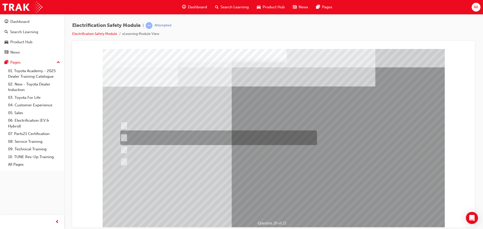
click at [182, 135] on div at bounding box center [217, 138] width 197 height 15
radio input "false"
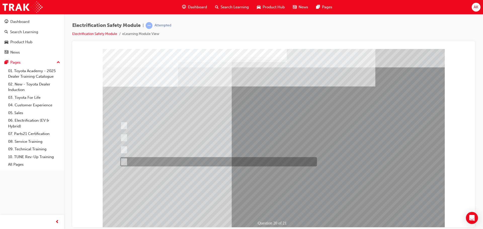
click at [180, 160] on div at bounding box center [217, 161] width 197 height 9
radio input "false"
radio input "true"
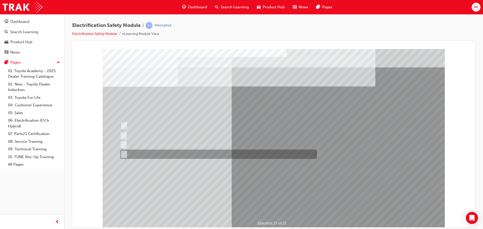
click at [175, 153] on div at bounding box center [217, 154] width 197 height 9
radio input "true"
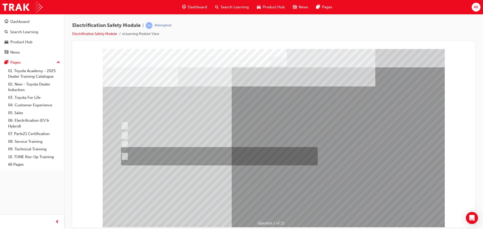
click at [155, 161] on div at bounding box center [218, 156] width 197 height 18
radio input "true"
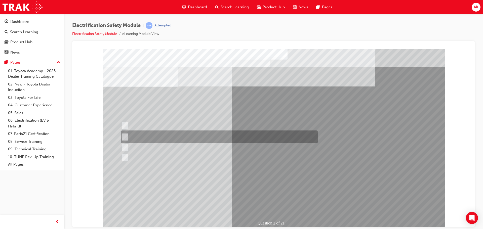
click at [172, 140] on div at bounding box center [218, 137] width 197 height 13
radio input "true"
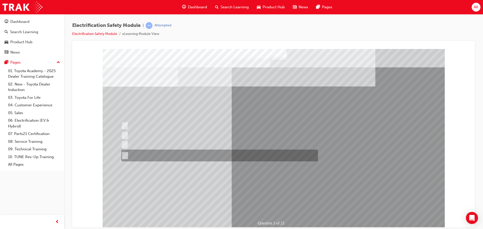
click at [159, 155] on div at bounding box center [218, 156] width 197 height 12
radio input "true"
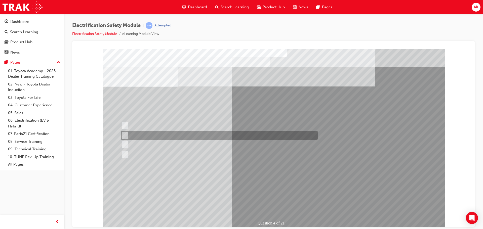
click at [155, 135] on div at bounding box center [218, 135] width 197 height 9
checkbox input "true"
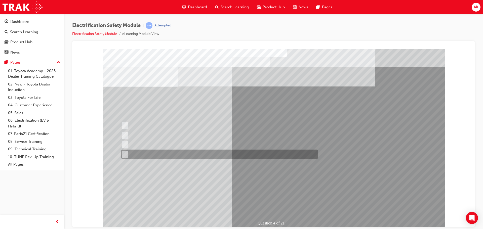
click at [156, 158] on div at bounding box center [218, 154] width 197 height 9
checkbox input "true"
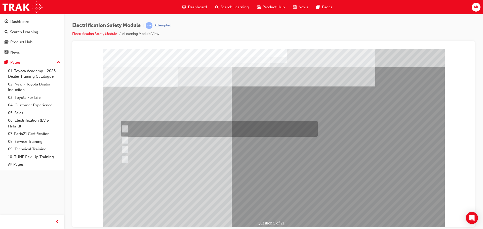
click at [158, 128] on div at bounding box center [218, 129] width 197 height 16
checkbox input "true"
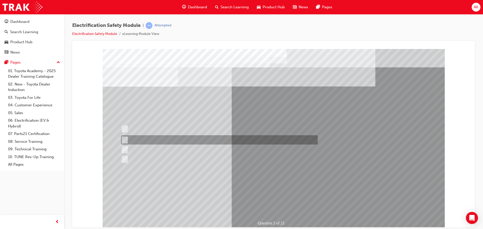
click at [157, 142] on div at bounding box center [218, 139] width 197 height 9
checkbox input "true"
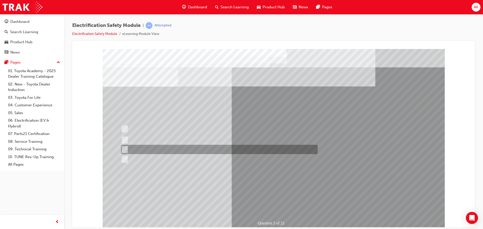
click at [157, 148] on div at bounding box center [218, 149] width 197 height 9
checkbox input "true"
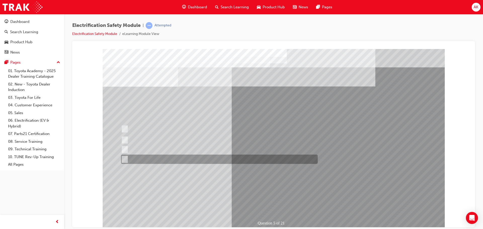
click at [162, 162] on div at bounding box center [218, 159] width 197 height 9
checkbox input "true"
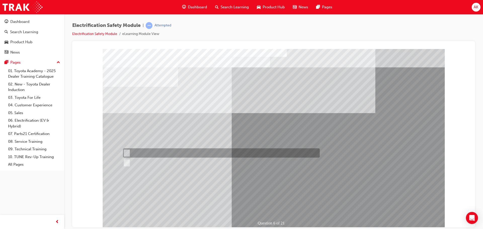
click at [132, 152] on div at bounding box center [220, 152] width 197 height 9
radio input "true"
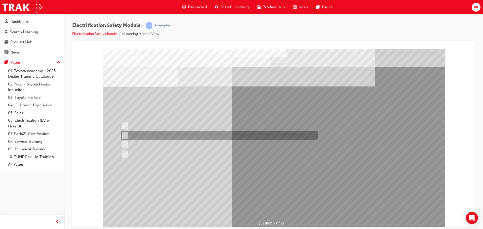
click at [154, 136] on div at bounding box center [218, 135] width 197 height 9
radio input "true"
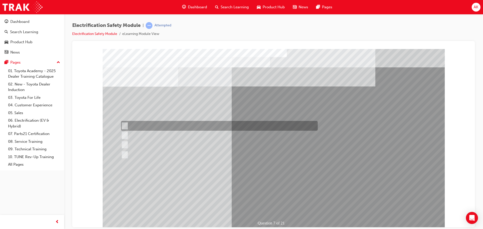
click at [153, 125] on div at bounding box center [218, 126] width 197 height 10
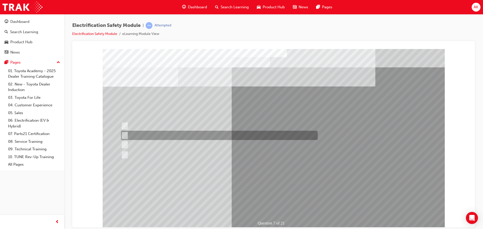
click at [146, 131] on div at bounding box center [218, 135] width 197 height 9
radio input "false"
radio input "true"
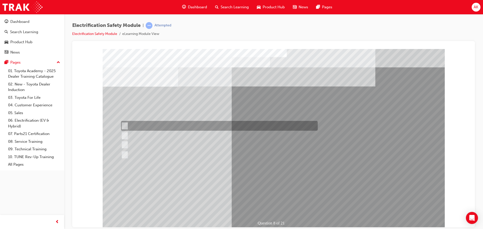
click at [186, 125] on div at bounding box center [218, 126] width 197 height 10
radio input "true"
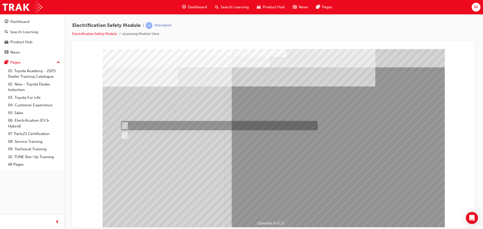
click at [133, 124] on div at bounding box center [218, 125] width 197 height 9
radio input "true"
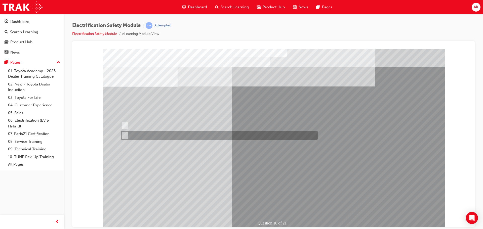
click at [135, 139] on div at bounding box center [218, 135] width 197 height 9
radio input "true"
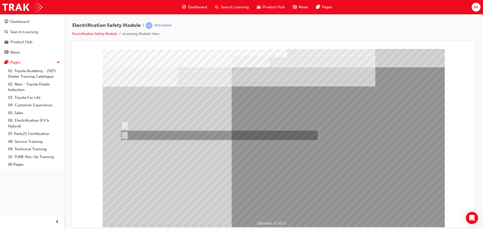
click at [127, 136] on div at bounding box center [218, 135] width 197 height 9
radio input "true"
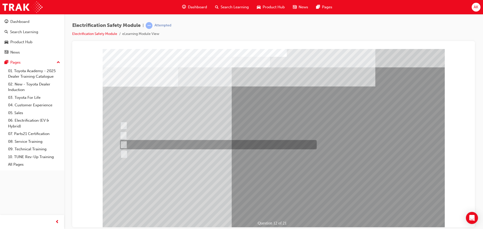
click at [152, 144] on div at bounding box center [217, 144] width 197 height 9
radio input "true"
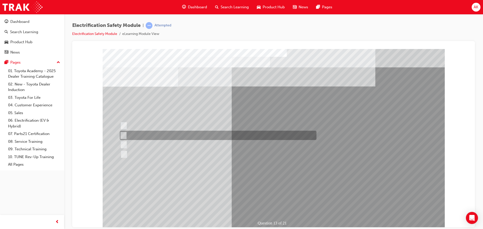
click at [158, 136] on div at bounding box center [217, 135] width 197 height 9
radio input "true"
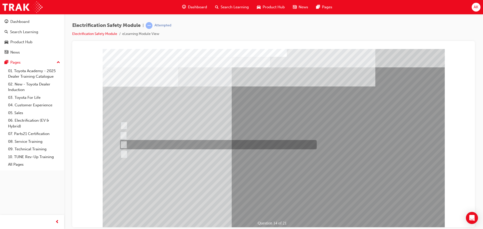
click at [146, 146] on div at bounding box center [217, 144] width 197 height 9
radio input "true"
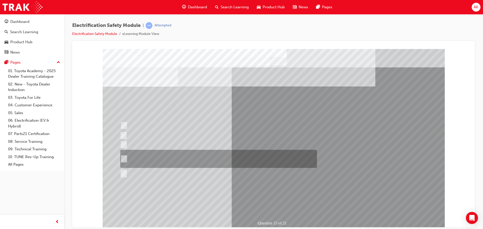
click at [167, 163] on div at bounding box center [217, 159] width 197 height 18
radio input "true"
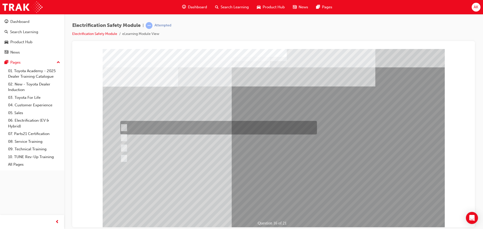
click at [145, 126] on div at bounding box center [217, 128] width 197 height 14
radio input "true"
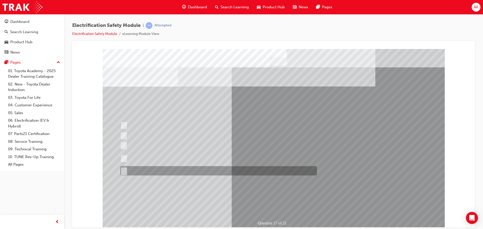
click at [166, 170] on div at bounding box center [217, 170] width 197 height 9
radio input "true"
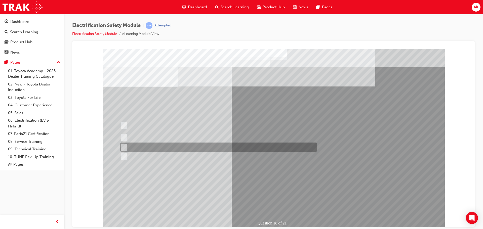
click at [162, 146] on div at bounding box center [217, 147] width 197 height 9
radio input "true"
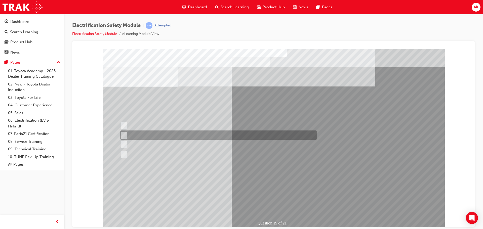
click at [175, 137] on div at bounding box center [217, 135] width 197 height 9
radio input "true"
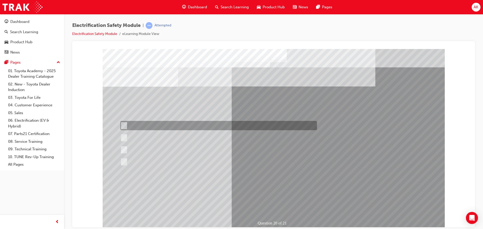
click at [152, 128] on div at bounding box center [217, 125] width 197 height 9
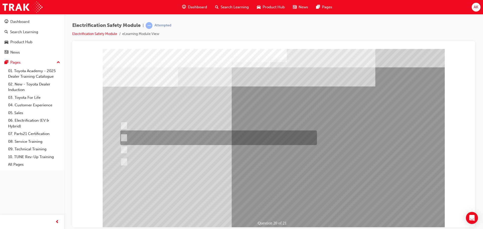
click at [159, 134] on div at bounding box center [217, 138] width 197 height 15
radio input "false"
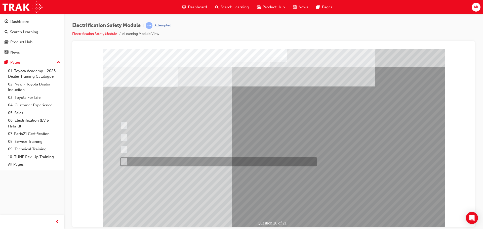
click at [162, 161] on div at bounding box center [217, 161] width 197 height 9
radio input "false"
radio input "true"
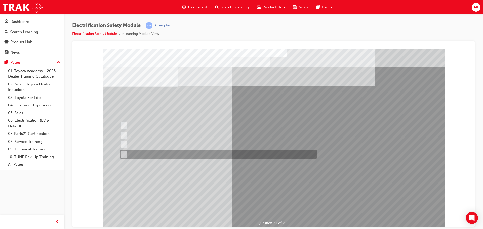
click at [177, 157] on div at bounding box center [217, 154] width 197 height 9
radio input "true"
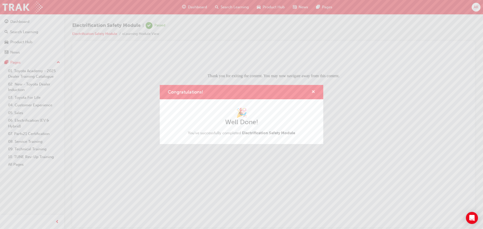
drag, startPoint x: 314, startPoint y: 90, endPoint x: 184, endPoint y: 20, distance: 147.6
click at [314, 90] on span "cross-icon" at bounding box center [314, 92] width 4 height 5
